Goal: Task Accomplishment & Management: Manage account settings

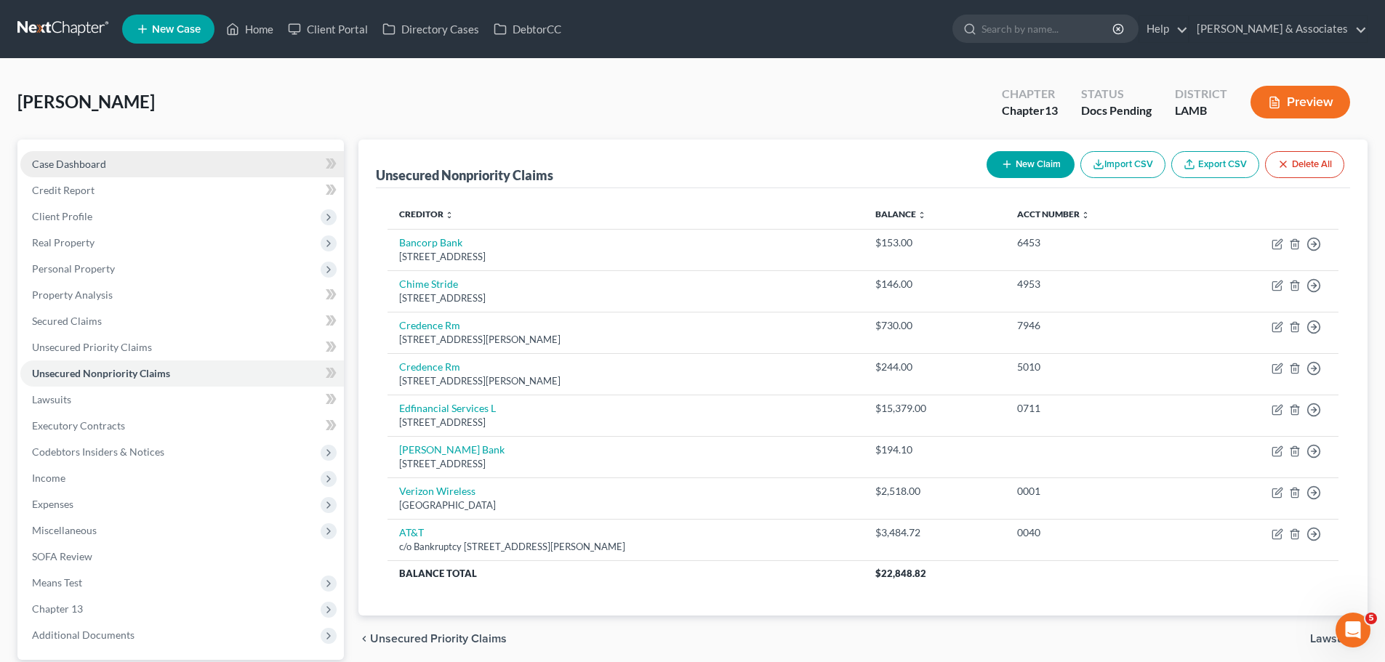
click at [62, 159] on span "Case Dashboard" at bounding box center [69, 164] width 74 height 12
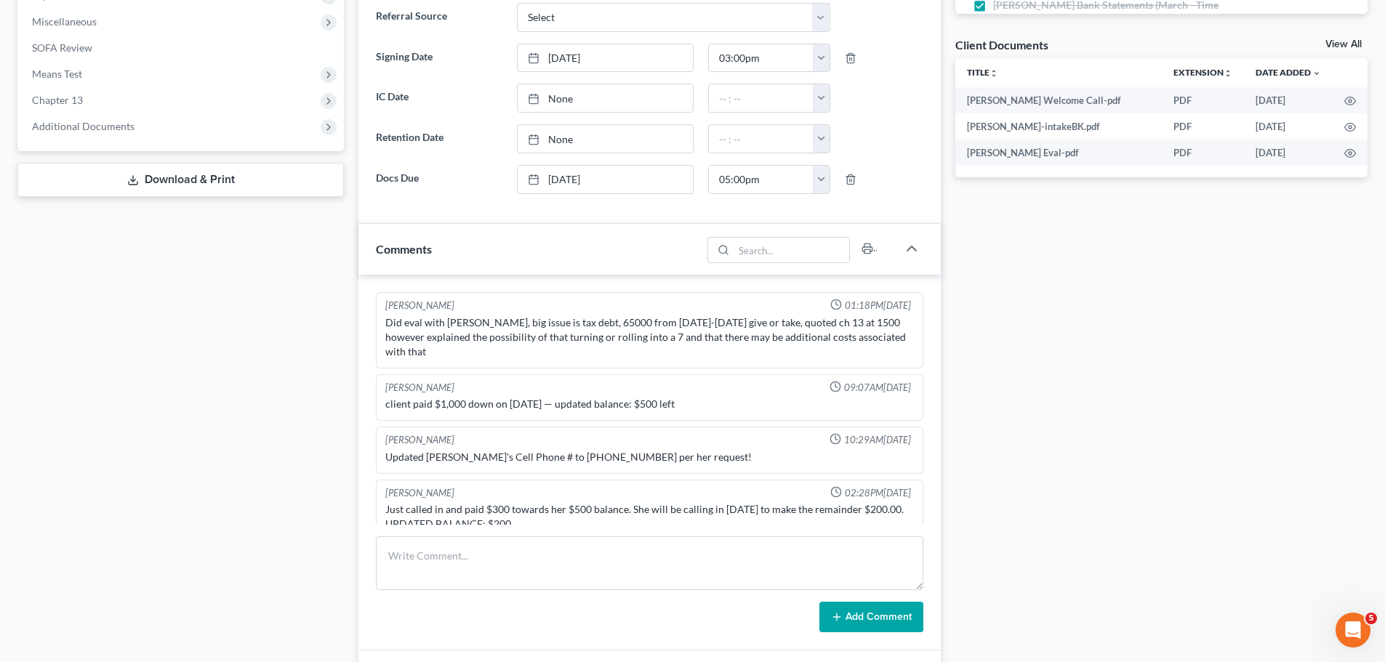
scroll to position [189, 0]
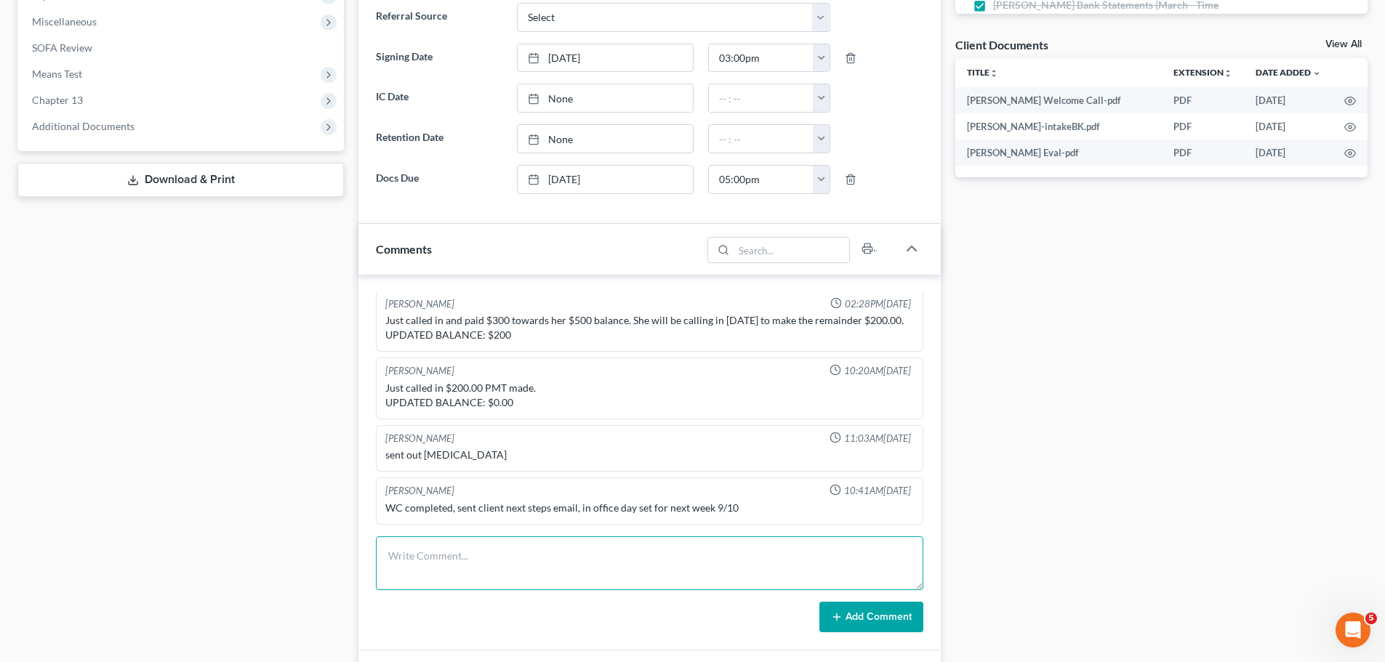
click at [502, 571] on textarea at bounding box center [649, 563] width 547 height 54
paste textarea "-single, never married, HH3; kids full time -closed business [DATE]; name is st…"
type textarea "MC complete -single, never married, HH3; kids full time -closed business [DATE]…"
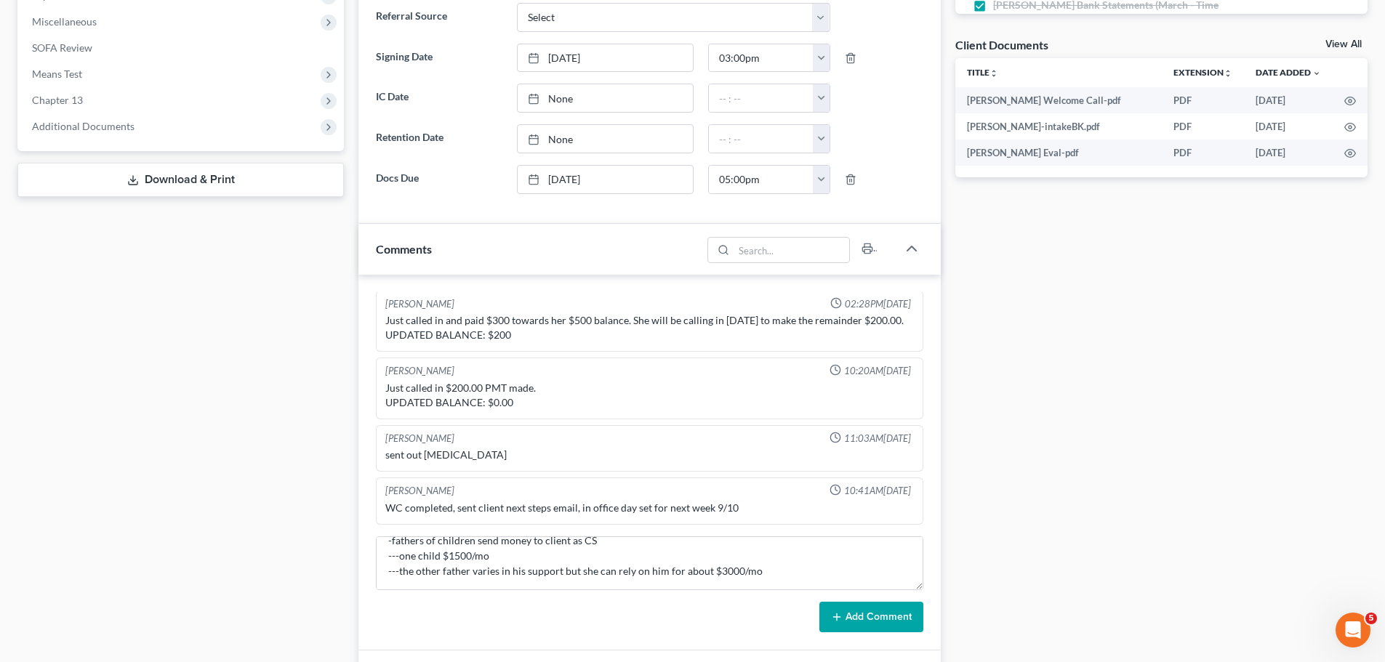
click at [862, 611] on button "Add Comment" at bounding box center [871, 617] width 104 height 31
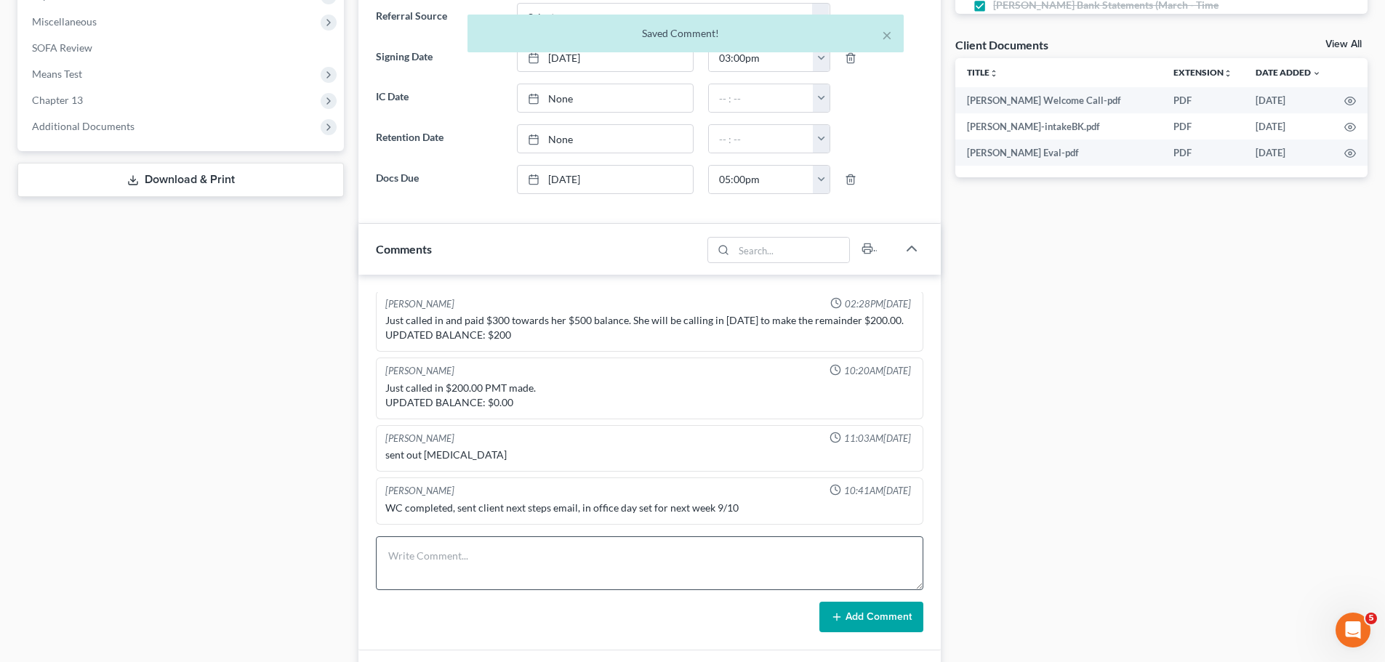
scroll to position [432, 0]
